Goal: Navigation & Orientation: Find specific page/section

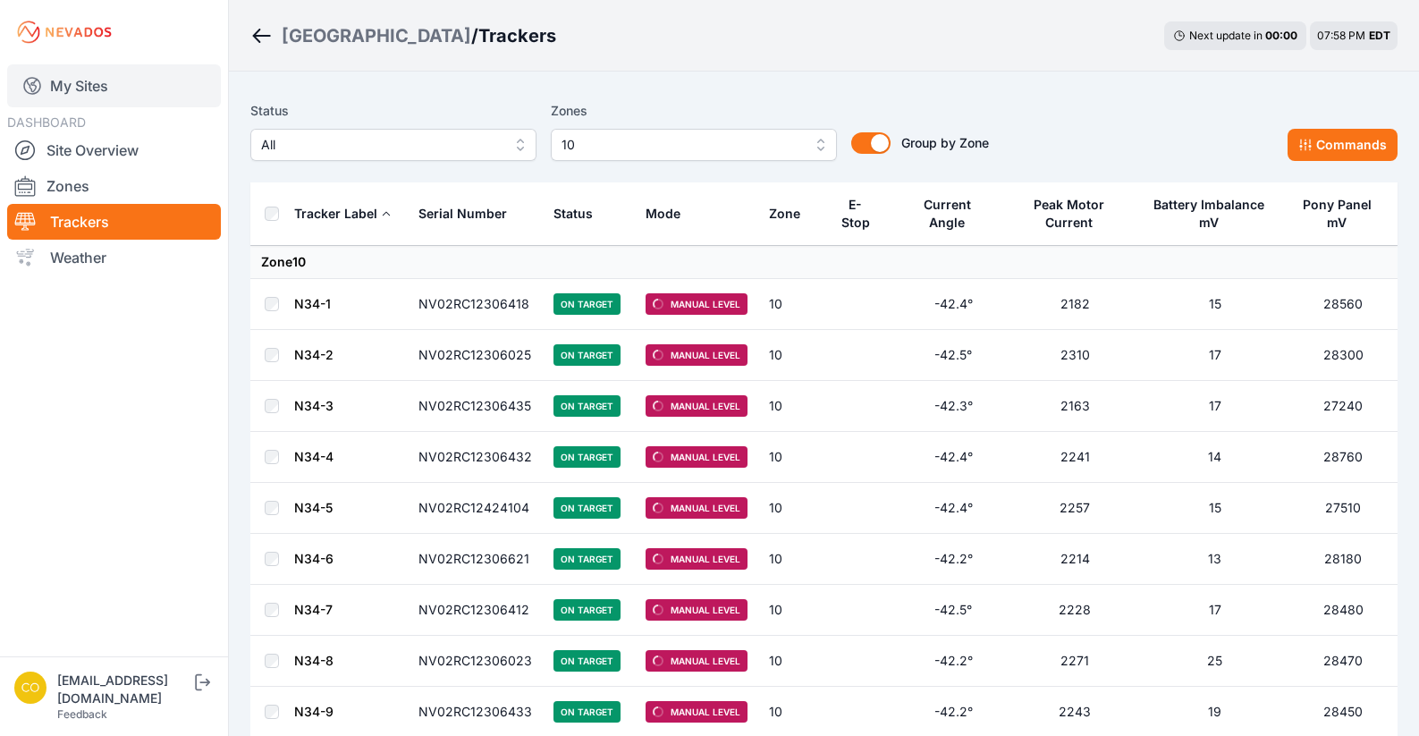
click at [79, 89] on link "My Sites" at bounding box center [114, 85] width 214 height 43
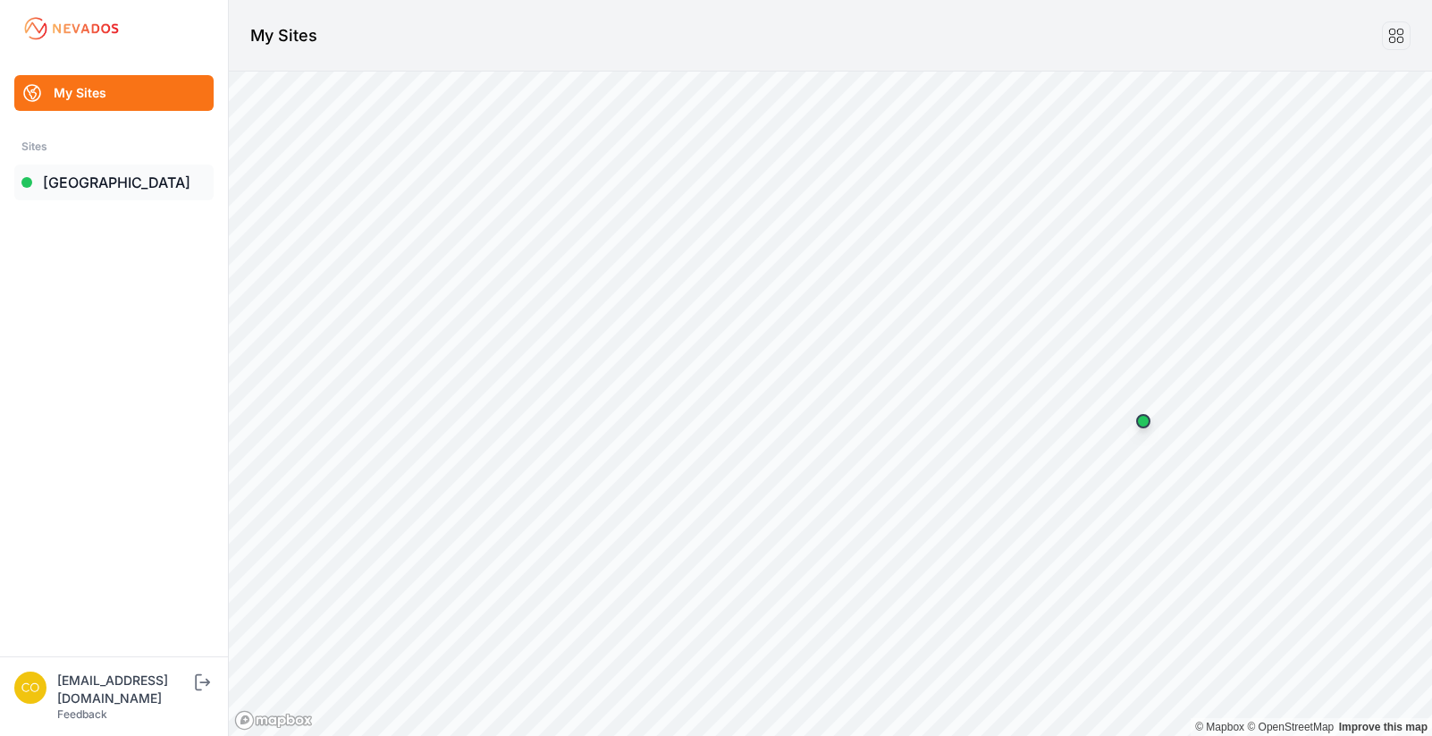
click at [101, 190] on link "[GEOGRAPHIC_DATA]" at bounding box center [113, 182] width 199 height 36
